Goal: Transaction & Acquisition: Obtain resource

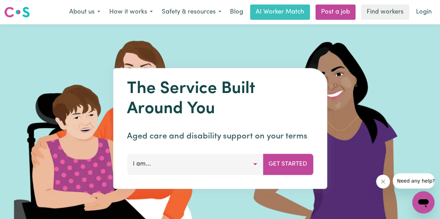
click at [228, 167] on button "I am..." at bounding box center [195, 164] width 136 height 21
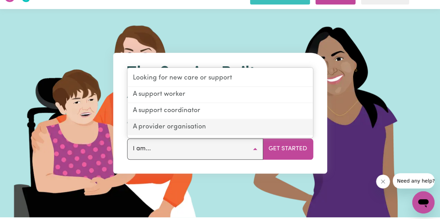
scroll to position [19, 0]
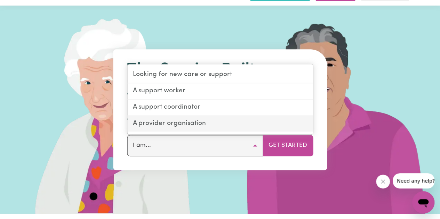
click at [171, 125] on link "A provider organisation" at bounding box center [219, 124] width 185 height 16
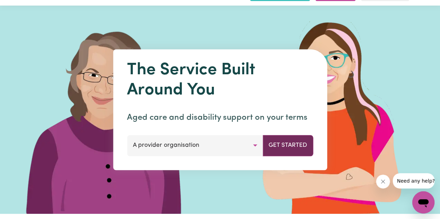
click at [282, 145] on button "Get Started" at bounding box center [287, 145] width 50 height 21
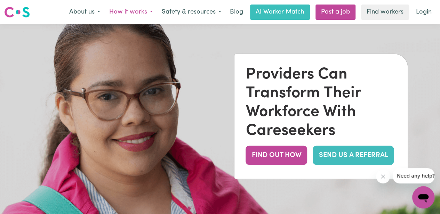
click at [131, 12] on button "How it works" at bounding box center [131, 12] width 52 height 15
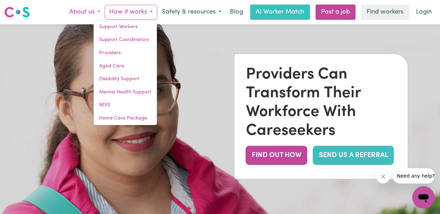
click at [86, 10] on button "About us" at bounding box center [85, 12] width 40 height 15
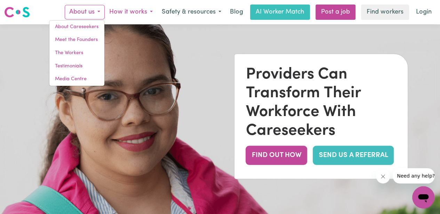
click at [122, 14] on button "How it works" at bounding box center [131, 12] width 52 height 15
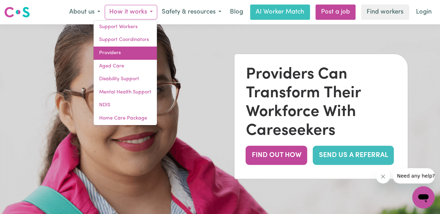
click at [118, 56] on link "Providers" at bounding box center [124, 53] width 63 height 13
click at [124, 52] on link "Providers" at bounding box center [124, 53] width 63 height 13
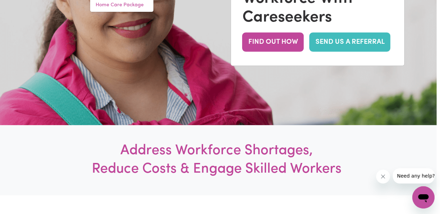
scroll to position [0, 3]
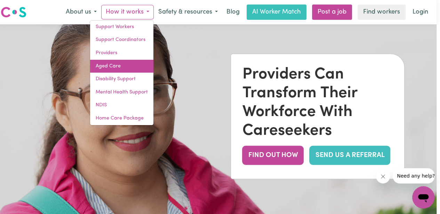
click at [109, 67] on link "Aged Care" at bounding box center [121, 66] width 63 height 13
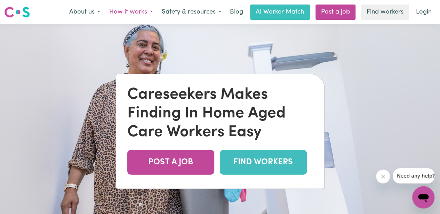
click at [131, 13] on button "How it works" at bounding box center [131, 12] width 52 height 15
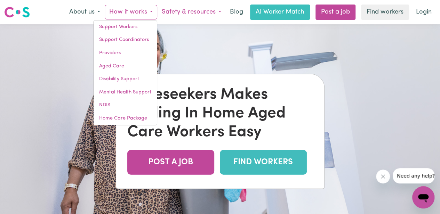
click at [178, 11] on button "Safety & resources" at bounding box center [191, 12] width 68 height 15
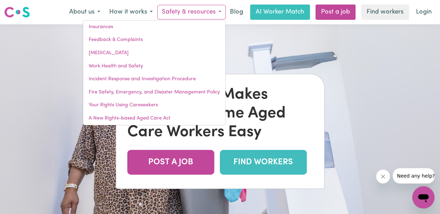
click at [403, 177] on span "Need any help?" at bounding box center [416, 176] width 38 height 6
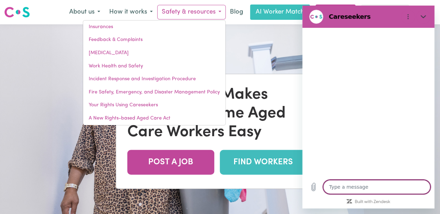
type textarea "x"
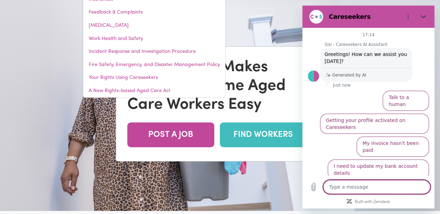
scroll to position [28, 0]
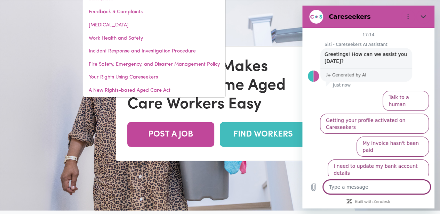
click at [342, 194] on textarea at bounding box center [376, 187] width 107 height 14
type textarea "I"
type textarea "x"
type textarea "I'"
type textarea "x"
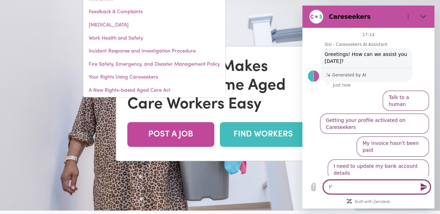
type textarea "I'm"
type textarea "x"
type textarea "I'm"
type textarea "x"
type textarea "I'm a"
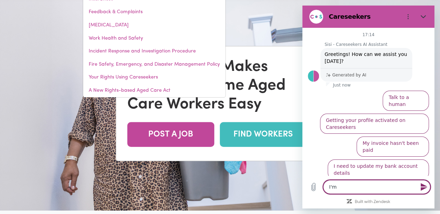
type textarea "x"
type textarea "I'm an"
type textarea "x"
type textarea "I'm an"
type textarea "x"
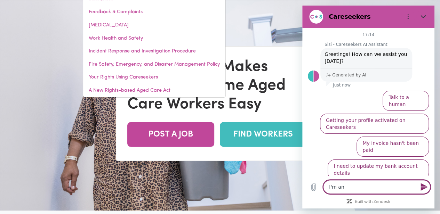
type textarea "I'm an a"
type textarea "x"
type textarea "I'm an al"
type textarea "x"
type textarea "I'm an all"
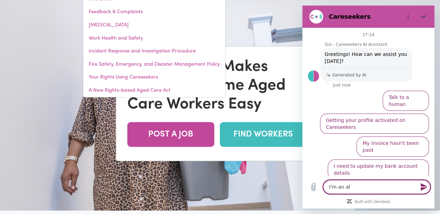
type textarea "x"
type textarea "I'm an [MEDICAL_DATA]"
type textarea "x"
type textarea "I'm an allie"
type textarea "x"
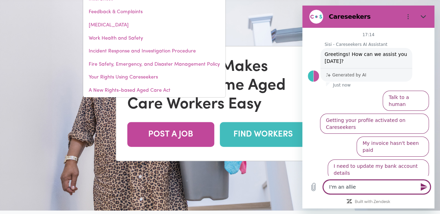
type textarea "I'm an allied"
type textarea "x"
type textarea "I'm an allied"
type textarea "x"
type textarea "I'm an allied h"
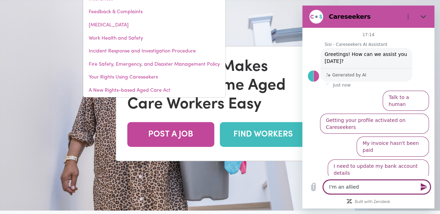
type textarea "x"
type textarea "I'm an allied he"
type textarea "x"
type textarea "I'm an allied hea"
type textarea "x"
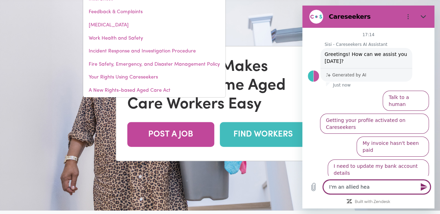
type textarea "I'm an allied heal"
type textarea "x"
type textarea "I'm an allied healt"
type textarea "x"
type textarea "I'm an allied health"
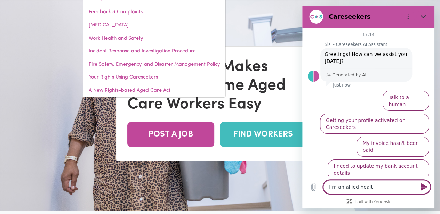
type textarea "x"
type textarea "I'm an allied health"
type textarea "x"
type textarea "I'm an allied health e"
type textarea "x"
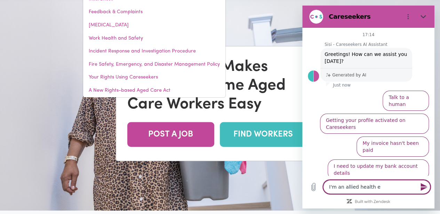
type textarea "I'm an allied health ex"
type textarea "x"
type textarea "I'm an allied health exe"
type textarea "x"
type textarea "I'm an allied health exer"
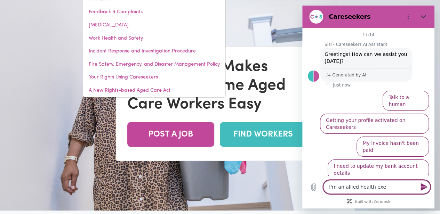
type textarea "x"
type textarea "I'm an allied health exerc"
type textarea "x"
type textarea "I'm an allied health exerci"
type textarea "x"
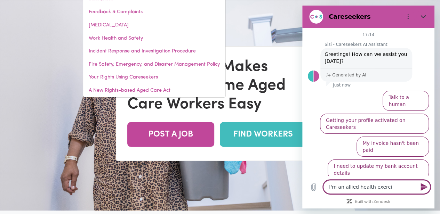
type textarea "I'm an allied health exercis"
type textarea "x"
type textarea "I'm an allied health exercise"
type textarea "x"
type textarea "I'm an allied health exercise"
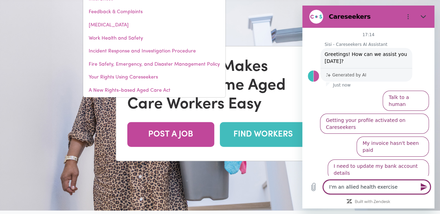
type textarea "x"
type textarea "I'm an allied health exercise p"
type textarea "x"
type textarea "I'm an allied health exercise ph"
type textarea "x"
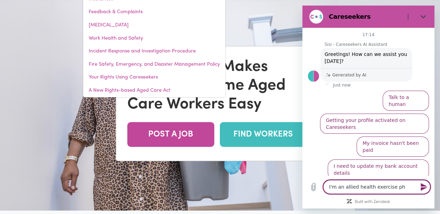
type textarea "I'm an allied health exercise phy"
type textarea "x"
type textarea "I'm an allied health exercise phys"
type textarea "x"
type textarea "I'm an allied health exercise physi"
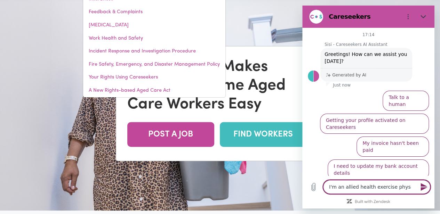
type textarea "x"
type textarea "I'm an allied health exercise physio"
type textarea "x"
type textarea "I'm an allied health exercise physiol"
type textarea "x"
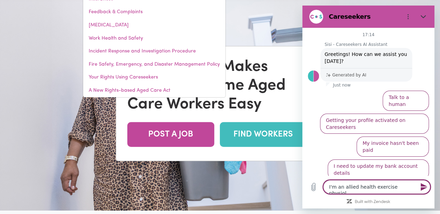
type textarea "I'm an allied health exercise physiolo"
type textarea "x"
type textarea "I'm an allied health exercise physiolog"
type textarea "x"
type textarea "I'm an allied health exercise physiologi"
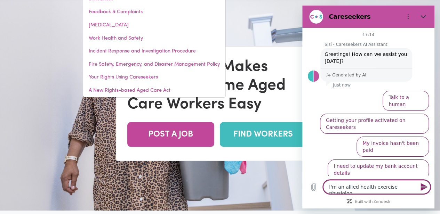
type textarea "x"
type textarea "I'm an allied health exercise physiologis"
type textarea "x"
type textarea "I'm an allied health exercise physiologist"
type textarea "x"
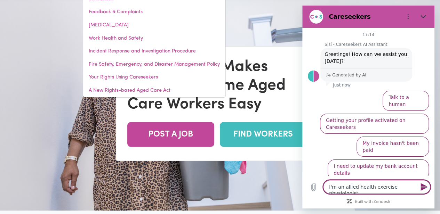
type textarea "I'm an allied health exercise physiologist,"
type textarea "x"
type textarea "I'm an allied health exercise physiologist,"
type textarea "x"
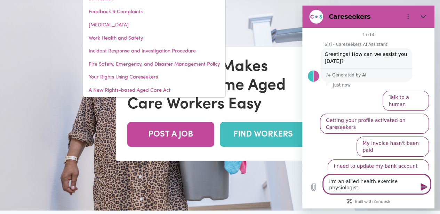
type textarea "I'm an allied health exercise physiologist, c"
type textarea "x"
type textarea "I'm an allied health exercise physiologist, [GEOGRAPHIC_DATA]"
type textarea "x"
type textarea "I'm an allied health exercise physiologist, can"
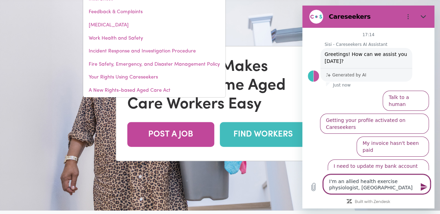
type textarea "x"
type textarea "I'm an allied health exercise physiologist, can"
type textarea "x"
type textarea "I'm an allied health exercise physiologist, can i"
type textarea "x"
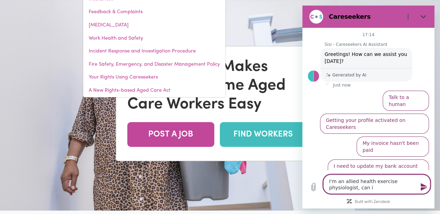
type textarea "I'm an allied health exercise physiologist, can i"
type textarea "x"
type textarea "I'm an allied health exercise physiologist, can i r"
type textarea "x"
type textarea "I'm an allied health exercise physiologist, can i re"
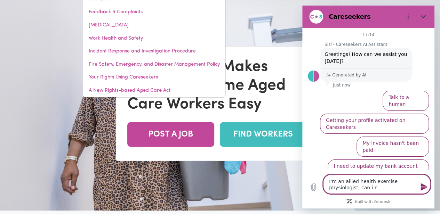
type textarea "x"
type textarea "I'm an allied health exercise physiologist, can i reg"
type textarea "x"
type textarea "I'm an allied health exercise physiologist, can i regs"
type textarea "x"
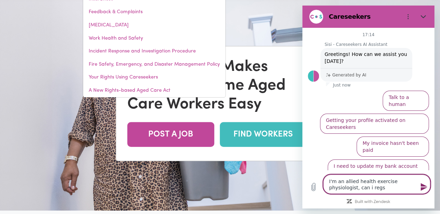
type textarea "I'm an allied health exercise physiologist, can i regsi"
type textarea "x"
type textarea "I'm an allied health exercise physiologist, can i regs"
type textarea "x"
type textarea "I'm an allied health exercise physiologist, can i reg"
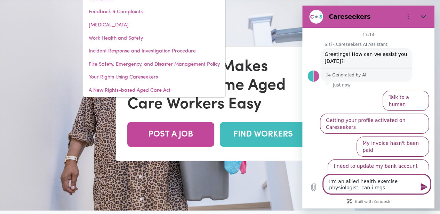
type textarea "x"
type textarea "I'm an allied health exercise physiologist, can i regi"
type textarea "x"
type textarea "I'm an allied health exercise physiologist, can i regis"
type textarea "x"
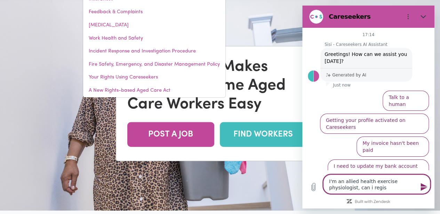
type textarea "I'm an allied health exercise physiologist, can i regist"
type textarea "x"
type textarea "I'm an allied health exercise physiologist, can i registr"
type textarea "x"
type textarea "I'm an allied health exercise physiologist, can i regist"
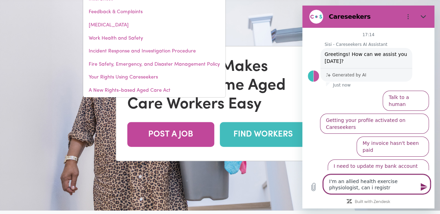
type textarea "x"
type textarea "I'm an allied health exercise physiologist, can i registe"
type textarea "x"
type textarea "I'm an allied health exercise physiologist, can i register"
type textarea "x"
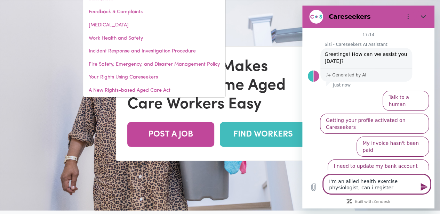
type textarea "I'm an allied health exercise physiologist, can i register"
type textarea "x"
type textarea "I'm an allied health exercise physiologist, can i register o"
type textarea "x"
type textarea "I'm an allied health exercise physiologist, can i register o n"
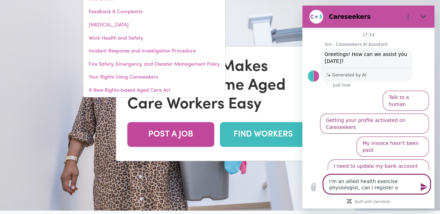
type textarea "x"
type textarea "I'm an allied health exercise physiologist, can i register o"
type textarea "x"
type textarea "I'm an allied health exercise physiologist, can i register o"
type textarea "x"
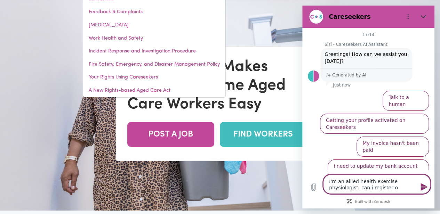
type textarea "I'm an allied health exercise physiologist, can i register on"
type textarea "x"
type textarea "I'm an allied health exercise physiologist, can i register on"
type textarea "x"
type textarea "I'm an allied health exercise physiologist, can i register on h"
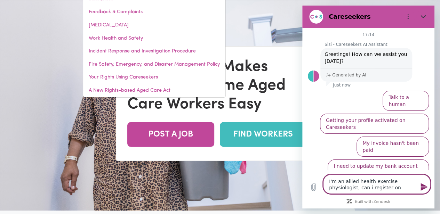
type textarea "x"
type textarea "I'm an allied health exercise physiologist, can i register on he"
type textarea "x"
type textarea "I'm an allied health exercise physiologist, can i register on her"
type textarea "x"
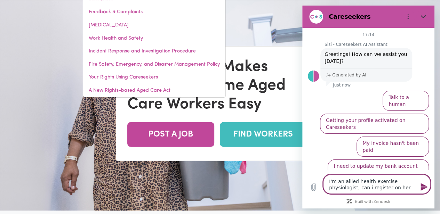
type textarea "I'm an allied health exercise physiologist, can i register on here"
type textarea "x"
type textarea "I'm an allied health exercise physiologist, can i register on here"
type textarea "x"
type textarea "I'm an allied health exercise physiologist, can i register on here t"
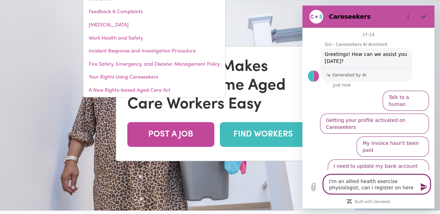
type textarea "x"
type textarea "I'm an allied health exercise physiologist, can i register on here to"
type textarea "x"
type textarea "I'm an allied health exercise physiologist, can i register on here to"
type textarea "x"
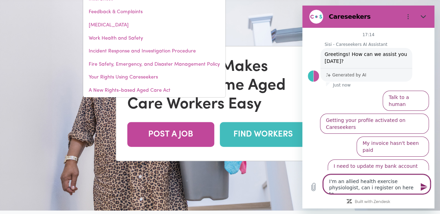
type textarea "I'm an allied health exercise physiologist, can i register on here to p"
type textarea "x"
type textarea "I'm an allied health exercise physiologist, can i register on here to pr"
type textarea "x"
type textarea "I'm an allied health exercise physiologist, can i register on here to pro"
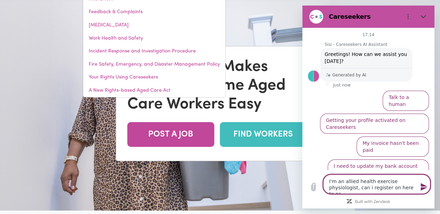
type textarea "x"
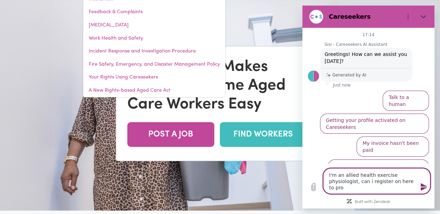
type textarea "I'm an allied health exercise physiologist, can i register on here to prov"
type textarea "x"
type textarea "I'm an allied health exercise physiologist, can i register on here to provd"
type textarea "x"
type textarea "I'm an allied health exercise physiologist, can i register on here to provde"
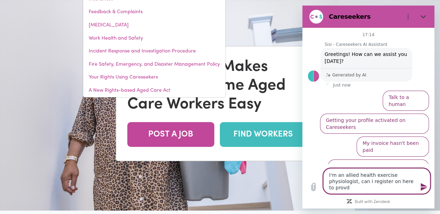
type textarea "x"
type textarea "I'm an allied health exercise physiologist, can i register on here to provde"
type textarea "x"
type textarea "I'm an allied health exercise physiologist, can i register on here to provde"
type textarea "x"
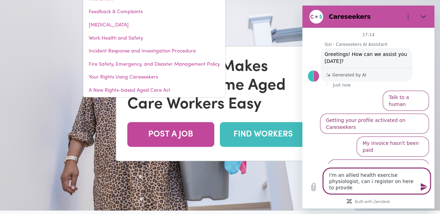
type textarea "I'm an allied health exercise physiologist, can i register on here to provd"
type textarea "x"
type textarea "I'm an allied health exercise physiologist, can i register on here to prov"
type textarea "x"
type textarea "I'm an allied health exercise physiologist, can i register on here to pro"
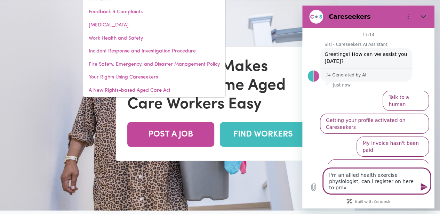
type textarea "x"
type textarea "I'm an allied health exercise physiologist, can i register on here to prov"
type textarea "x"
type textarea "I'm an allied health exercise physiologist, can i register on here to provi"
type textarea "x"
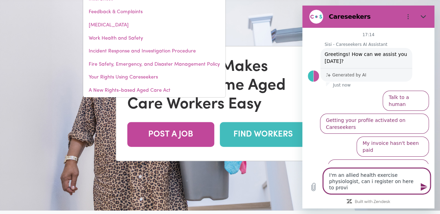
type textarea "I'm an allied health exercise physiologist, can i register on here to provid"
type textarea "x"
type textarea "I'm an allied health exercise physiologist, can i register on here to provide"
type textarea "x"
type textarea "I'm an allied health exercise physiologist, can i register on here to provide"
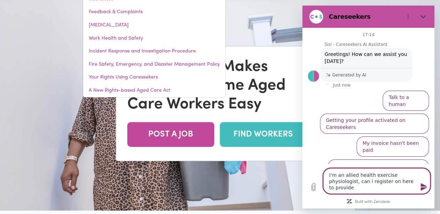
type textarea "x"
type textarea "I'm an allied health exercise physiologist, can i register on here to provide e"
type textarea "x"
type textarea "I'm an allied health exercise physiologist, can i register on here to provide ex"
type textarea "x"
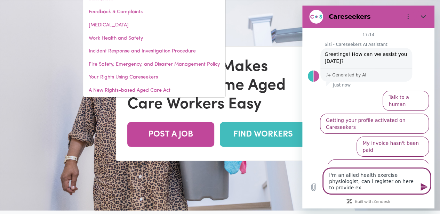
type textarea "I'm an allied health exercise physiologist, can i register on here to provide e…"
type textarea "x"
type textarea "I'm an allied health exercise physiologist, can i register on here to provide e…"
type textarea "x"
type textarea "I'm an allied health exercise physiologist, can i register on here to provide e…"
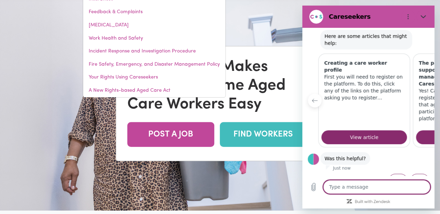
scroll to position [0, 0]
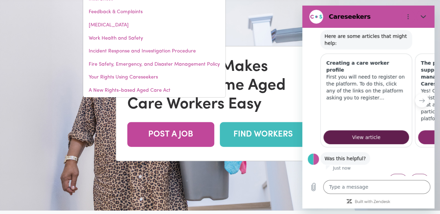
click at [357, 133] on span "View article" at bounding box center [366, 137] width 28 height 8
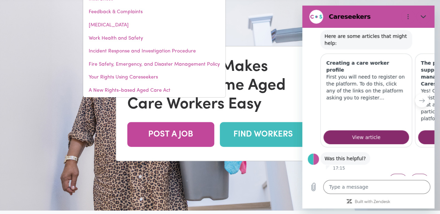
click at [363, 185] on div "Type a message x" at bounding box center [368, 187] width 132 height 22
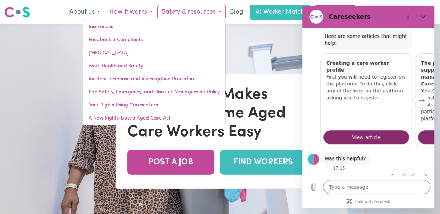
click at [132, 14] on button "How it works" at bounding box center [131, 12] width 52 height 15
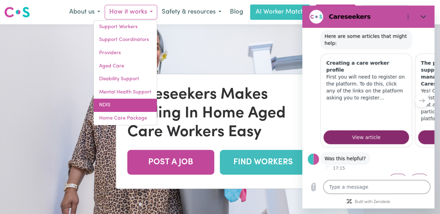
click at [107, 103] on link "NDIS" at bounding box center [124, 105] width 63 height 13
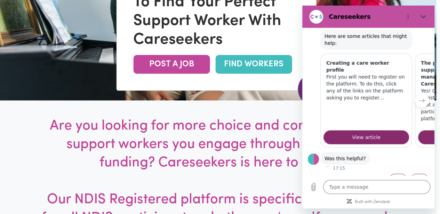
scroll to position [177, 4]
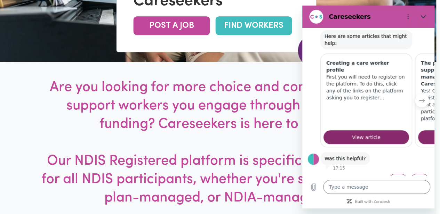
click at [236, 26] on link "FIND WORKERS" at bounding box center [253, 25] width 76 height 19
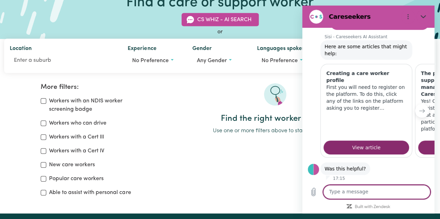
scroll to position [54, 0]
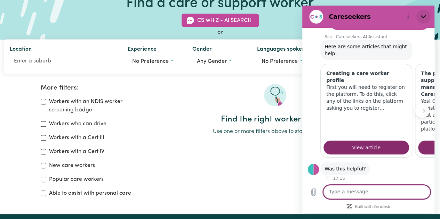
click at [421, 12] on button "Close" at bounding box center [423, 17] width 14 height 14
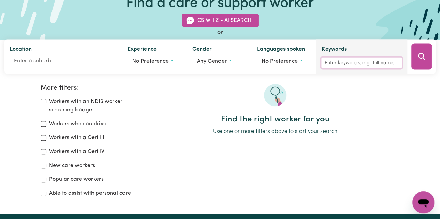
click at [331, 63] on input "Keywords" at bounding box center [361, 63] width 80 height 11
type input "Exercise Physiologist"
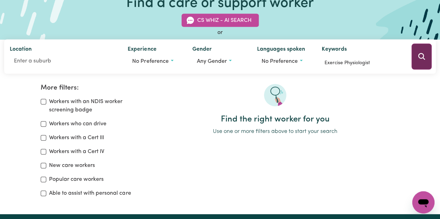
click at [418, 55] on icon "Search" at bounding box center [421, 56] width 8 height 8
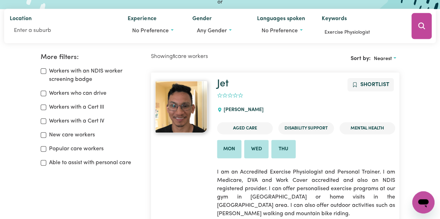
scroll to position [88, 0]
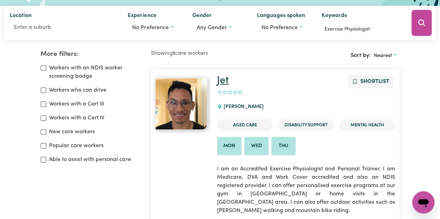
click at [222, 81] on link "Jet" at bounding box center [223, 81] width 12 height 10
